Goal: Navigation & Orientation: Find specific page/section

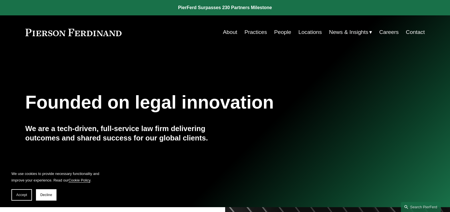
click at [231, 31] on link "About" at bounding box center [230, 32] width 14 height 11
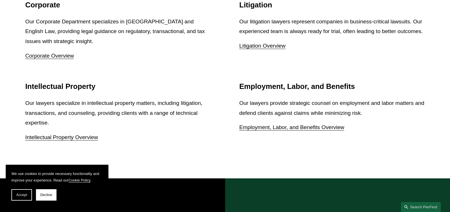
scroll to position [799, 0]
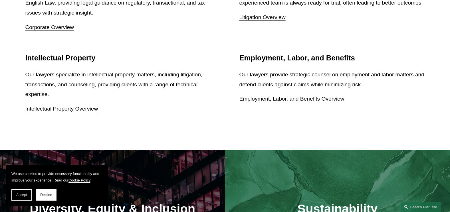
click at [279, 99] on link "Employment, Labor, and Benefits Overview" at bounding box center [291, 99] width 105 height 6
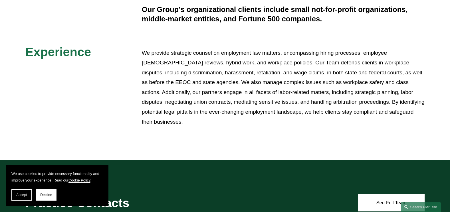
scroll to position [200, 0]
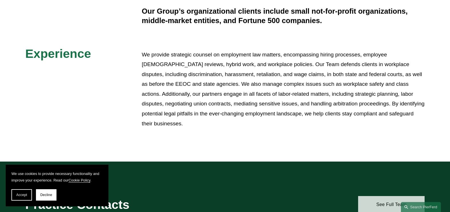
click at [384, 204] on link "See Full Team" at bounding box center [391, 204] width 67 height 17
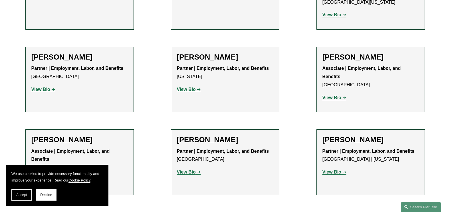
scroll to position [428, 0]
